Goal: Task Accomplishment & Management: Manage account settings

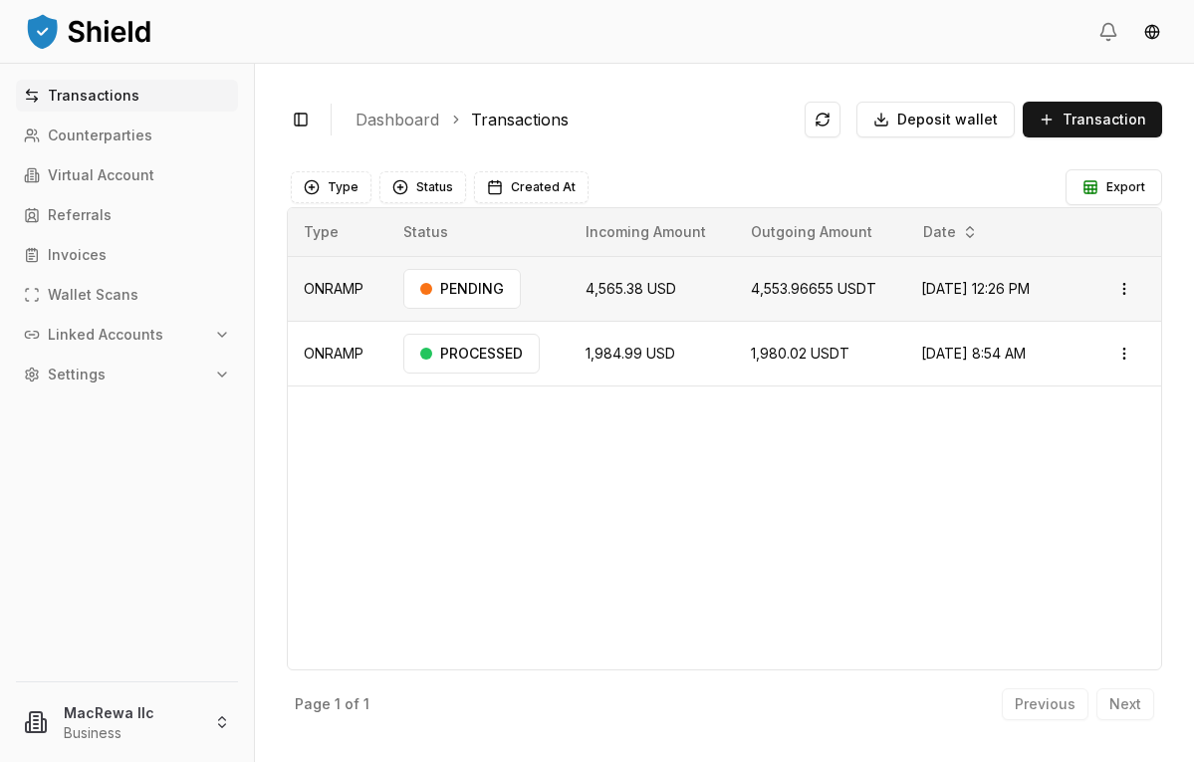
click at [530, 283] on td "PENDING" at bounding box center [478, 288] width 182 height 65
click at [131, 93] on p "Transactions" at bounding box center [94, 96] width 92 height 14
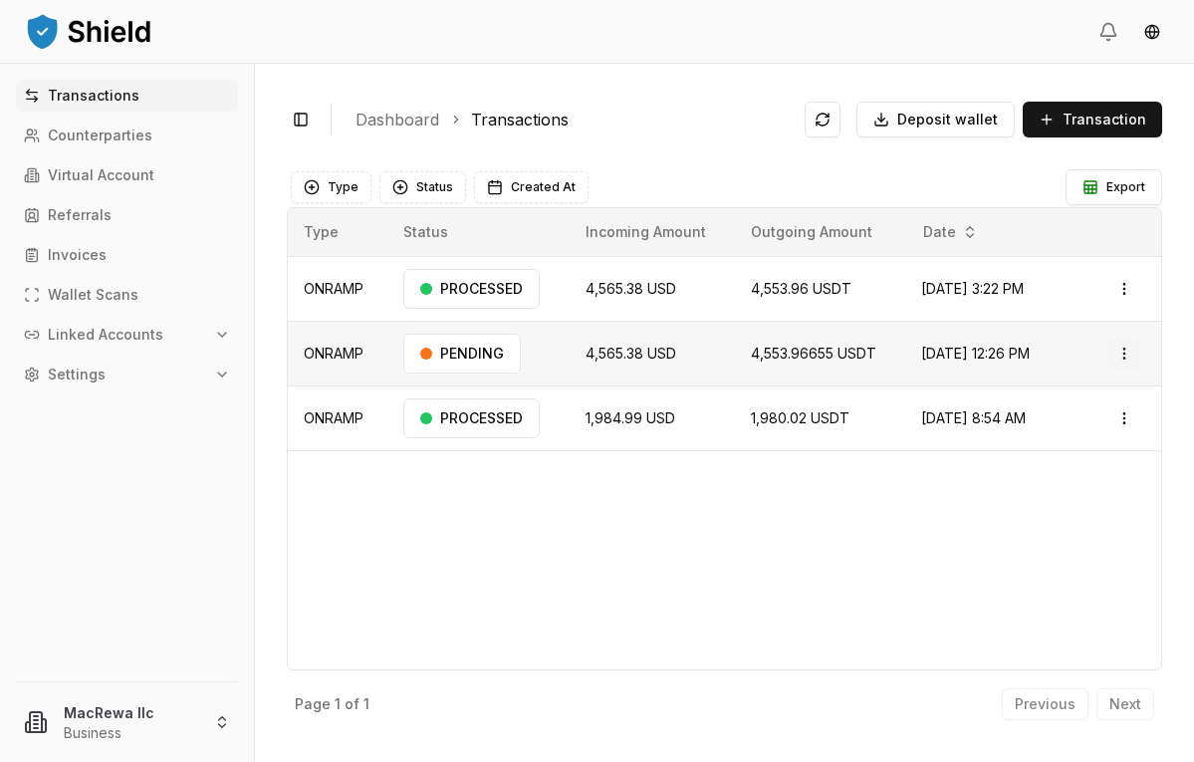
click at [1127, 350] on html "Transactions Counterparties Virtual Account Referrals Invoices Wallet Scans Lin…" at bounding box center [597, 381] width 1194 height 762
click at [1084, 458] on p "Delete" at bounding box center [1080, 460] width 40 height 12
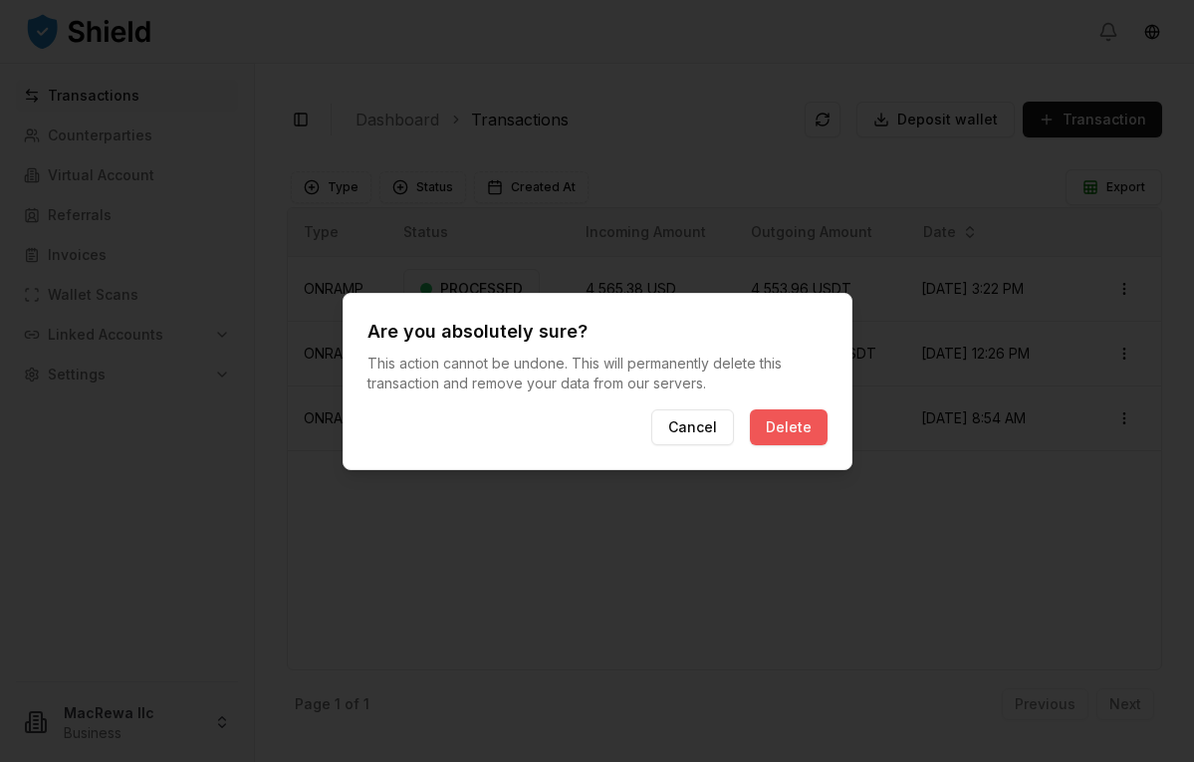
click at [779, 419] on button "Delete" at bounding box center [789, 427] width 78 height 36
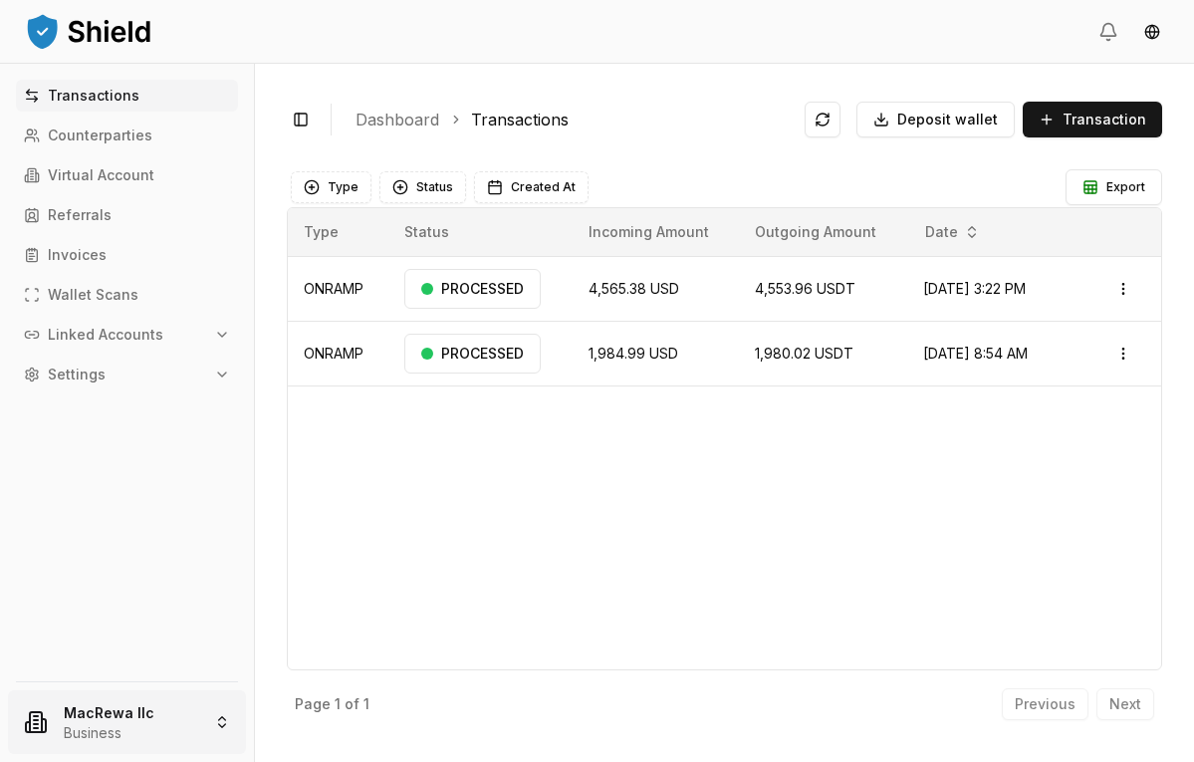
click at [102, 721] on html "Transactions Counterparties Virtual Account Referrals Invoices Wallet Scans Lin…" at bounding box center [597, 381] width 1194 height 762
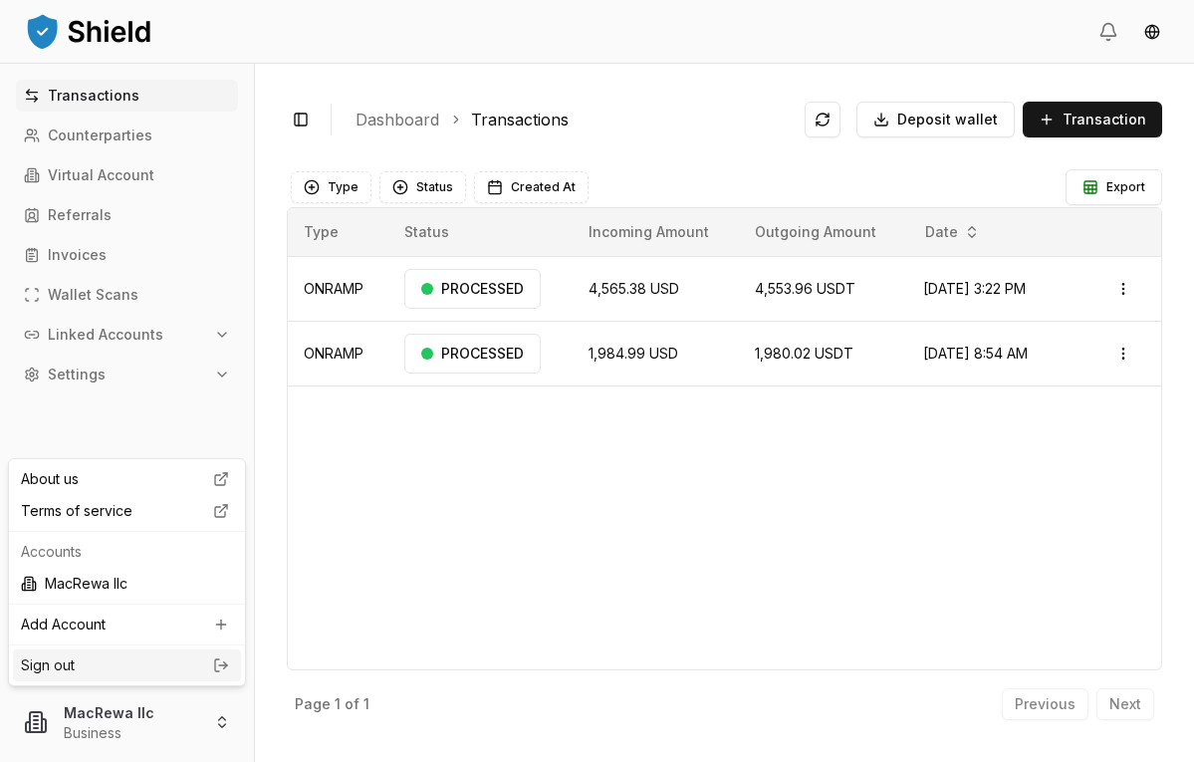
click at [122, 661] on link "Sign out" at bounding box center [127, 665] width 212 height 20
